Goal: Task Accomplishment & Management: Manage account settings

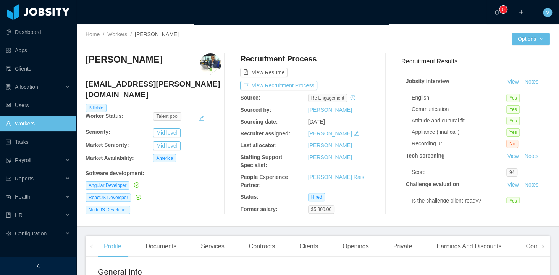
click at [213, 59] on img at bounding box center [210, 63] width 21 height 21
click at [210, 61] on img at bounding box center [210, 63] width 21 height 21
click at [534, 42] on button "Options" at bounding box center [531, 39] width 38 height 12
click at [446, 33] on div at bounding box center [415, 39] width 194 height 12
click at [283, 85] on button "View Recruitment Process" at bounding box center [278, 85] width 77 height 9
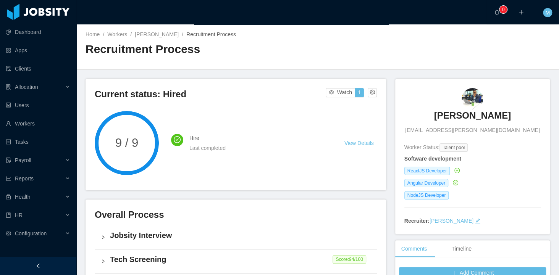
scroll to position [218, 0]
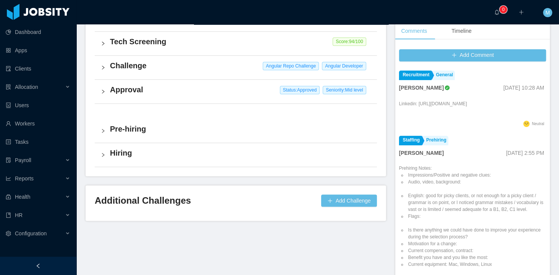
click at [118, 93] on h4 "Approval" at bounding box center [240, 89] width 261 height 11
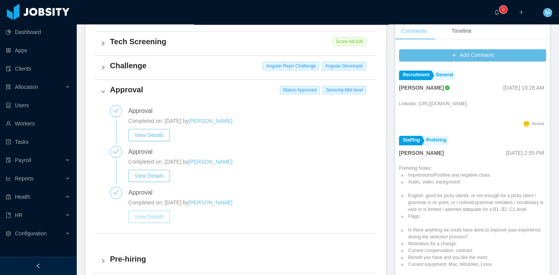
click at [153, 215] on button "View Details" at bounding box center [149, 217] width 42 height 12
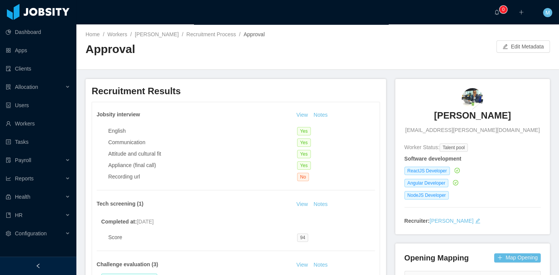
click at [523, 36] on div "Home / Workers / Delcio Polanco / Recruitment Process / Approval / Approval Edi…" at bounding box center [317, 46] width 483 height 45
click at [517, 47] on button "Edit Metadata" at bounding box center [522, 46] width 53 height 12
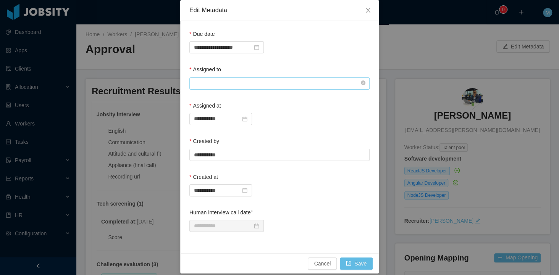
click at [224, 78] on input "text" at bounding box center [279, 84] width 180 height 12
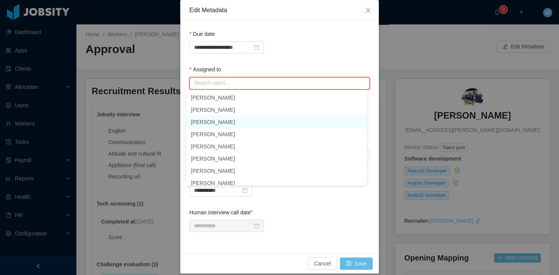
click at [221, 123] on li "[PERSON_NAME]" at bounding box center [276, 122] width 180 height 12
type input "**********"
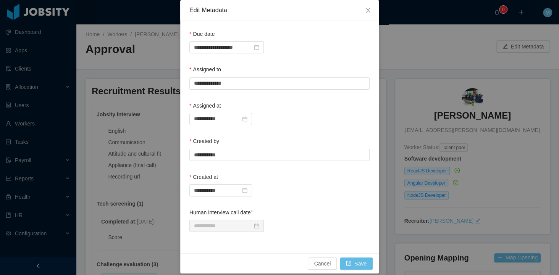
click at [354, 273] on div "**********" at bounding box center [279, 137] width 559 height 275
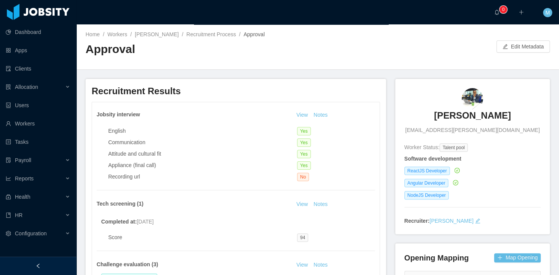
click at [358, 267] on div "View Notes" at bounding box center [334, 265] width 81 height 9
click at [514, 41] on button "Edit Metadata" at bounding box center [522, 46] width 53 height 12
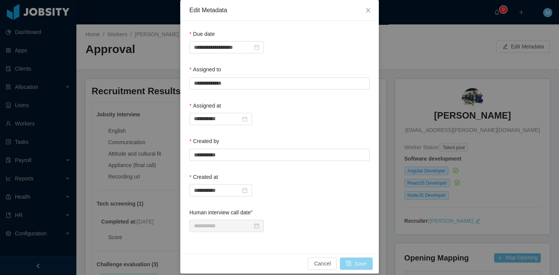
click at [362, 265] on button "Save" at bounding box center [356, 264] width 33 height 12
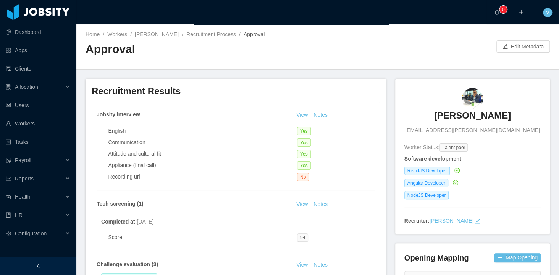
click at [350, 51] on div at bounding box center [407, 46] width 179 height 12
